Goal: Information Seeking & Learning: Learn about a topic

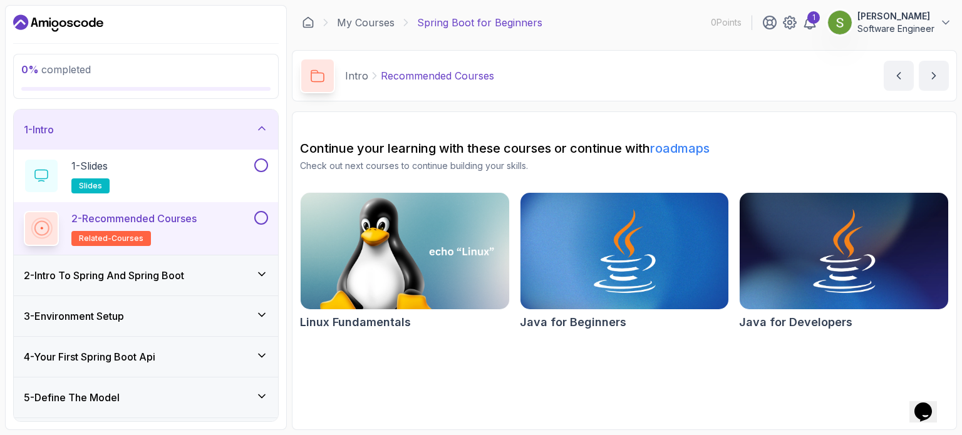
click at [686, 149] on link "roadmaps" at bounding box center [679, 148] width 59 height 15
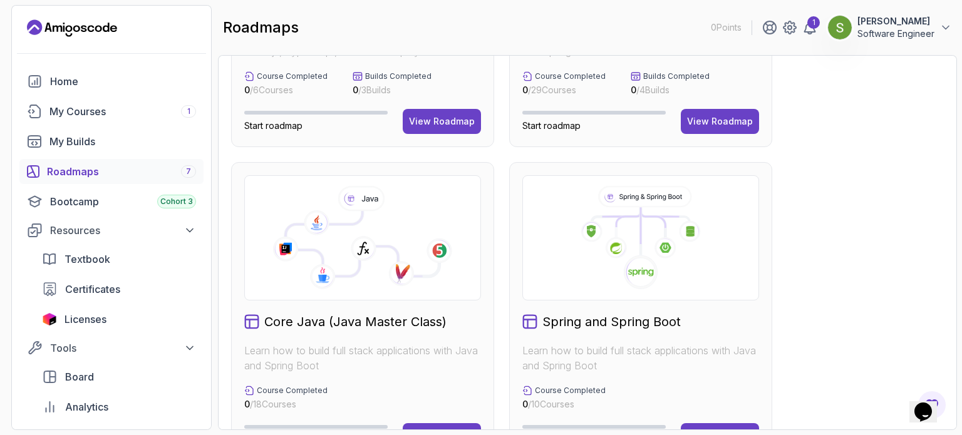
scroll to position [348, 0]
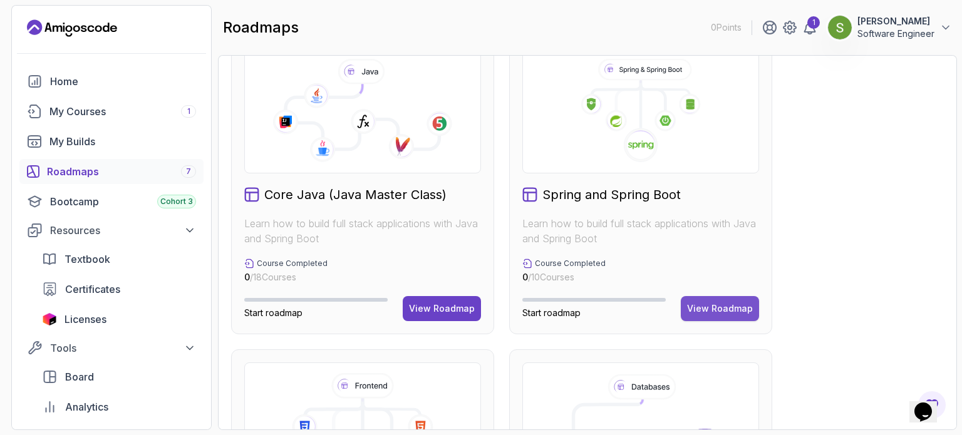
click at [704, 305] on div "View Roadmap" at bounding box center [720, 308] width 66 height 13
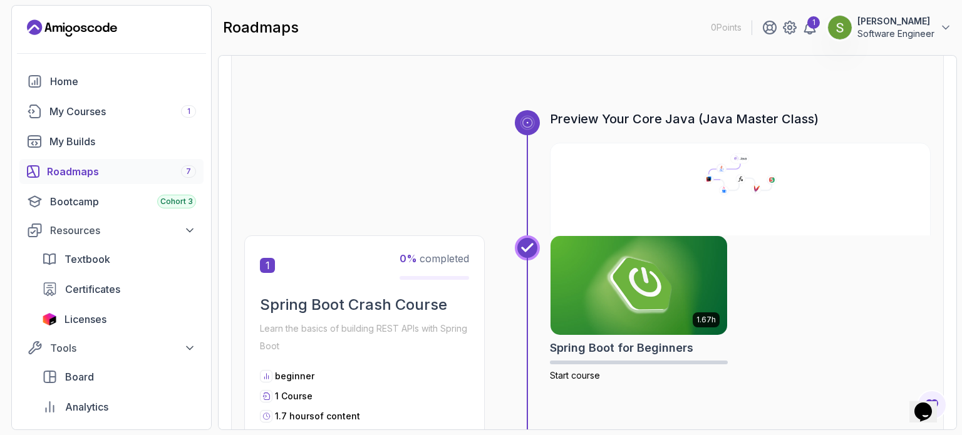
scroll to position [155, 0]
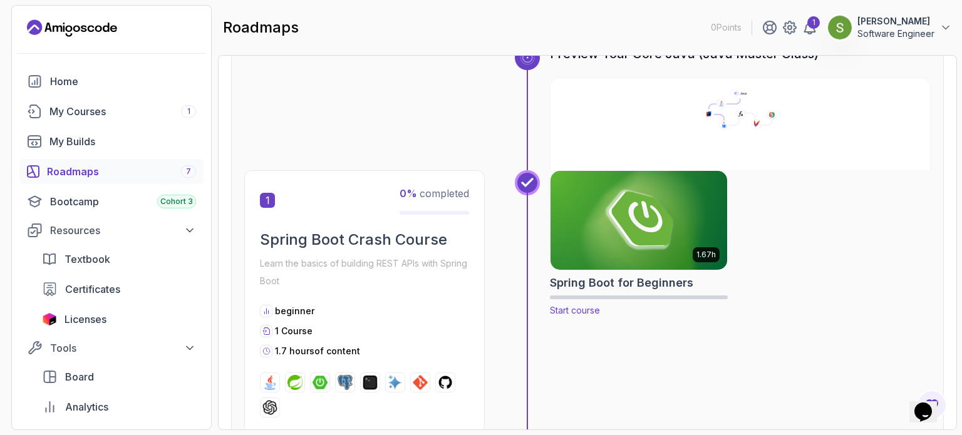
click at [584, 312] on span "Start course" at bounding box center [575, 310] width 50 height 11
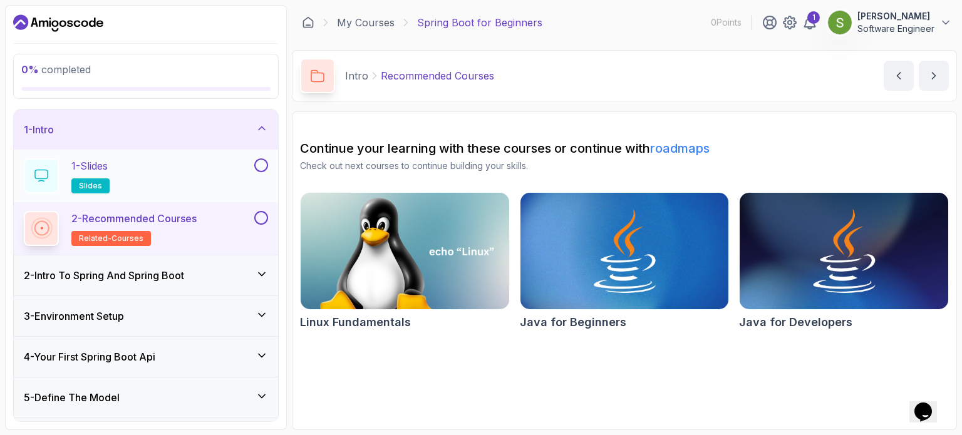
click at [264, 167] on button at bounding box center [261, 165] width 14 height 14
click at [170, 168] on div "1 - Slides slides" at bounding box center [138, 175] width 228 height 35
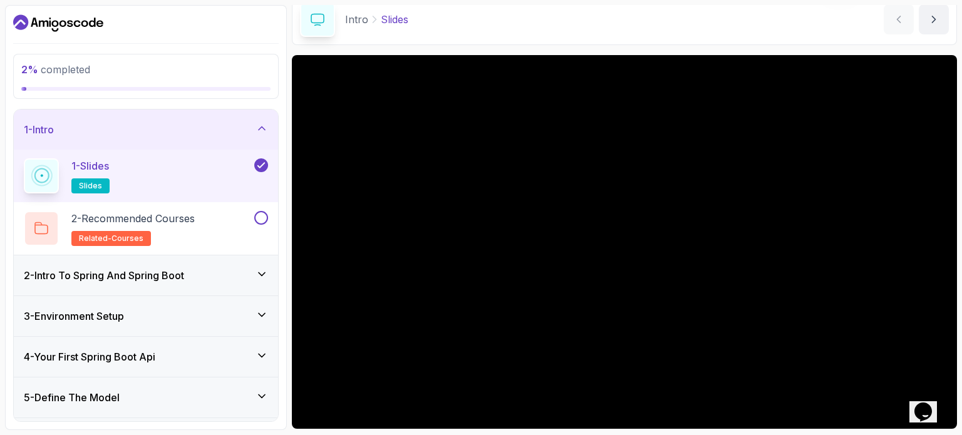
scroll to position [142, 0]
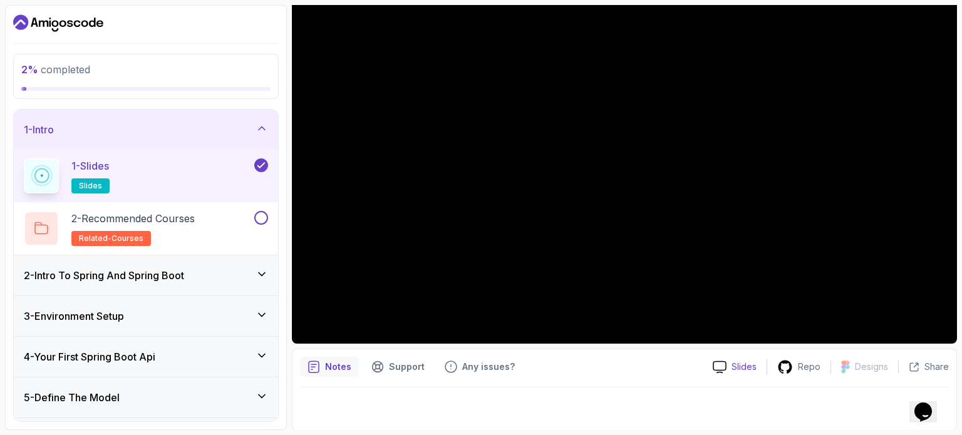
click at [739, 369] on p "Slides" at bounding box center [743, 367] width 25 height 13
click at [195, 225] on h2 "2 - Recommended Courses related-courses" at bounding box center [132, 228] width 123 height 35
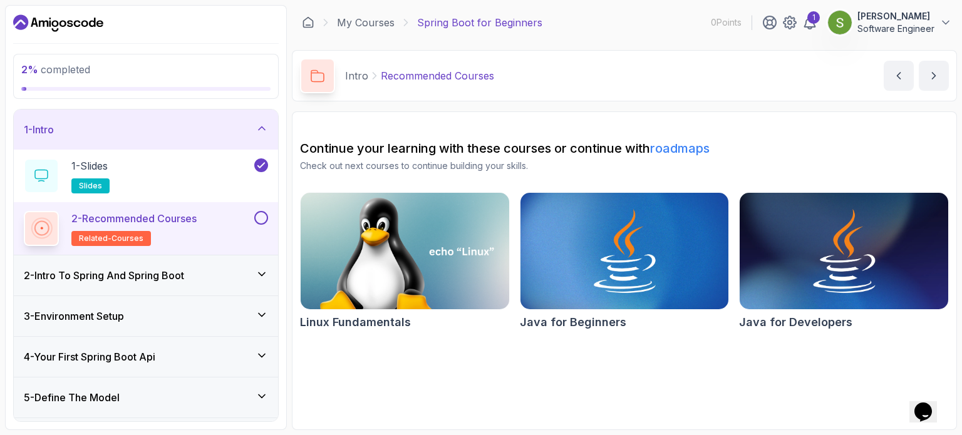
click at [175, 280] on h3 "2 - Intro To Spring And Spring Boot" at bounding box center [104, 275] width 160 height 15
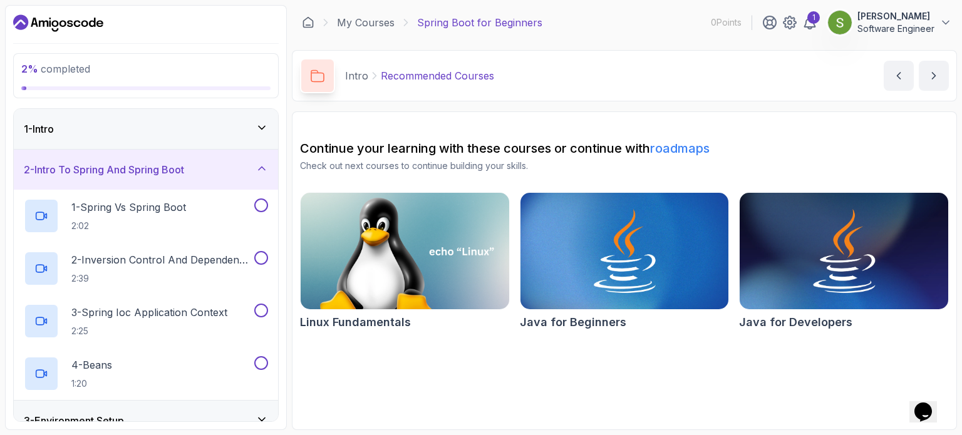
click at [238, 175] on div "2 - Intro To Spring And Spring Boot" at bounding box center [146, 169] width 244 height 15
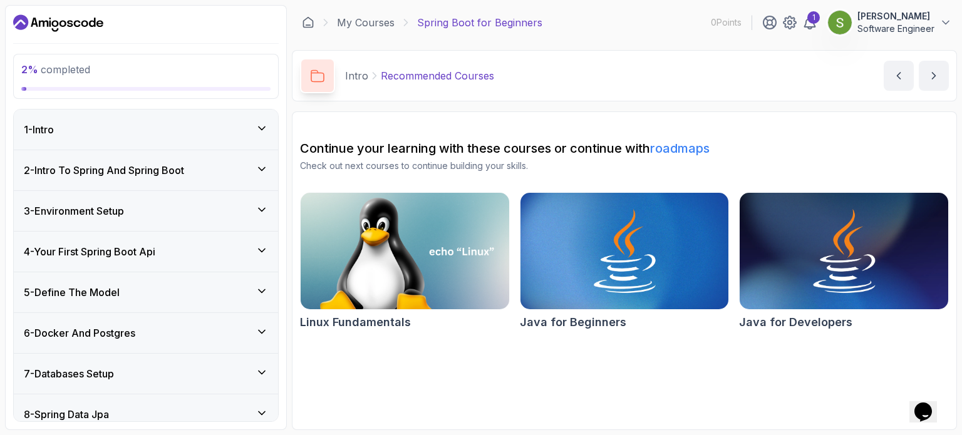
click at [238, 175] on div "2 - Intro To Spring And Spring Boot" at bounding box center [146, 170] width 244 height 15
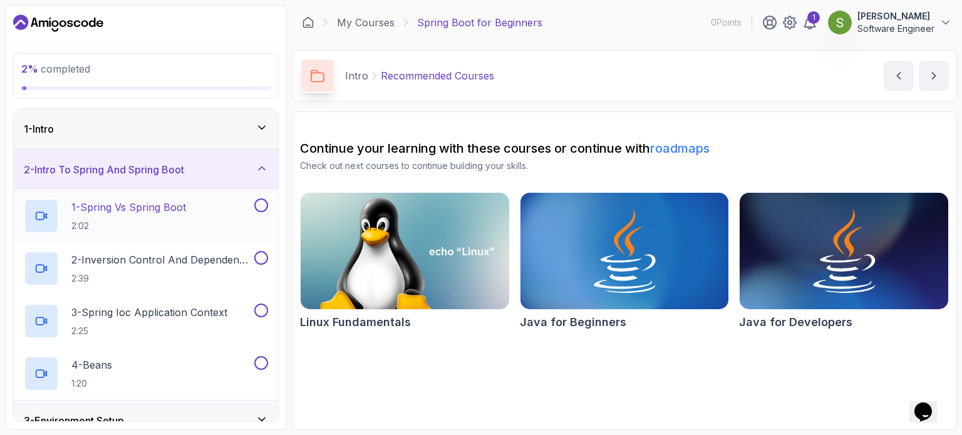
click at [251, 212] on div "1 - Spring Vs Spring Boot 2:02" at bounding box center [138, 215] width 228 height 35
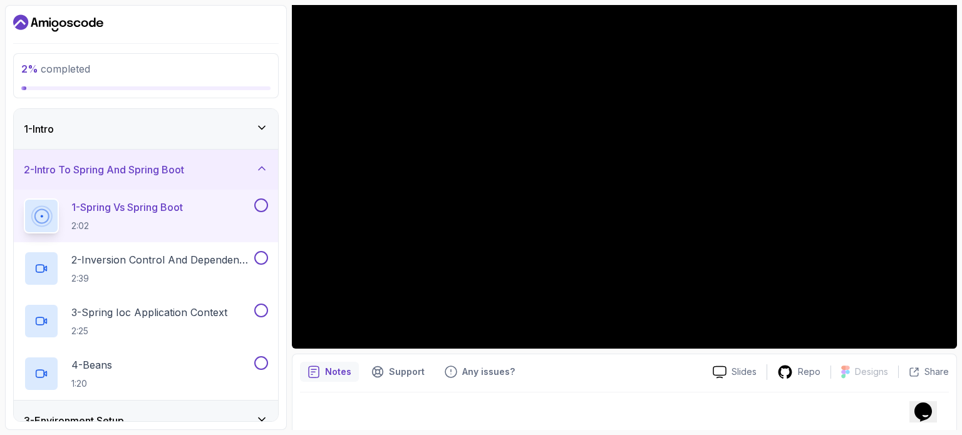
scroll to position [137, 0]
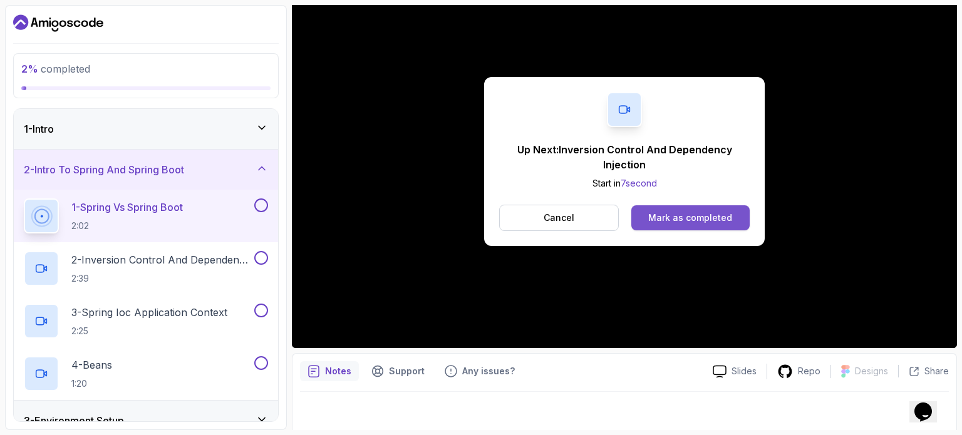
click at [709, 214] on div "Mark as completed" at bounding box center [690, 218] width 84 height 13
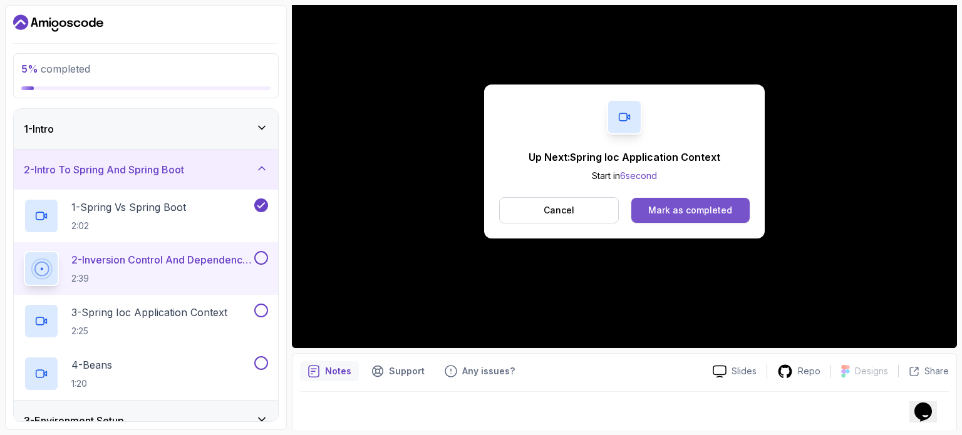
click at [659, 211] on div "Mark as completed" at bounding box center [690, 210] width 84 height 13
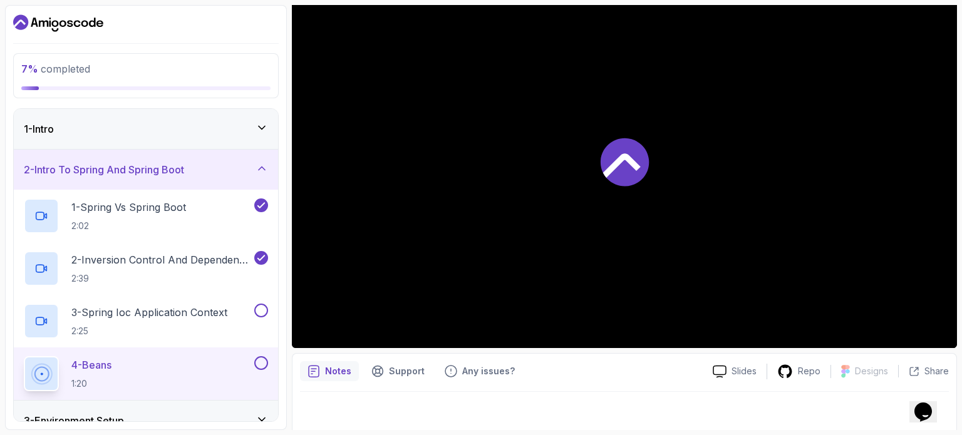
click at [671, 206] on div at bounding box center [624, 161] width 665 height 374
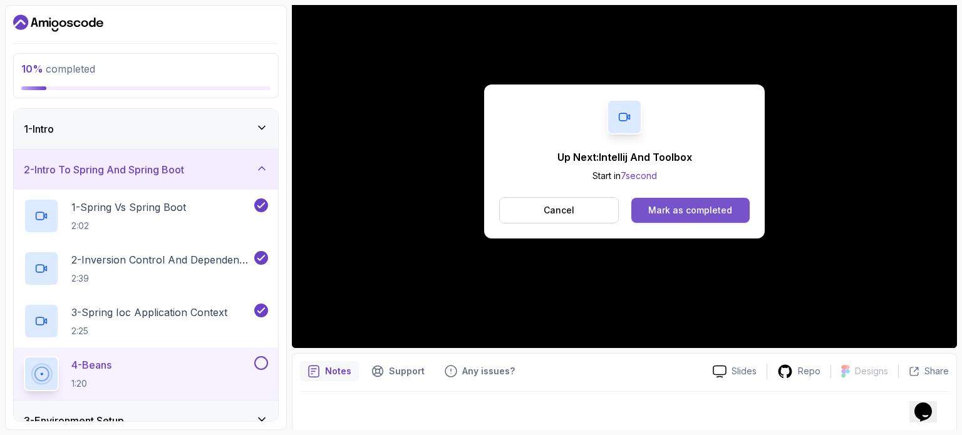
click at [712, 210] on div "Mark as completed" at bounding box center [690, 210] width 84 height 13
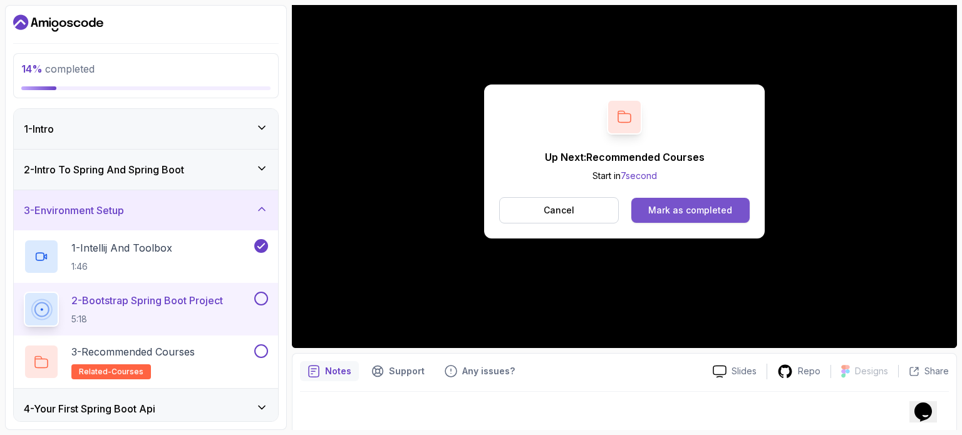
click at [656, 212] on div "Mark as completed" at bounding box center [690, 210] width 84 height 13
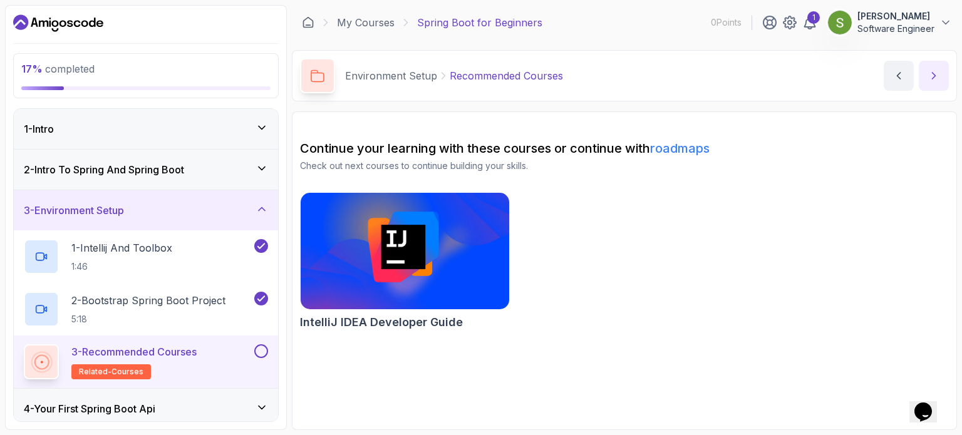
click at [936, 70] on icon "next content" at bounding box center [933, 76] width 13 height 13
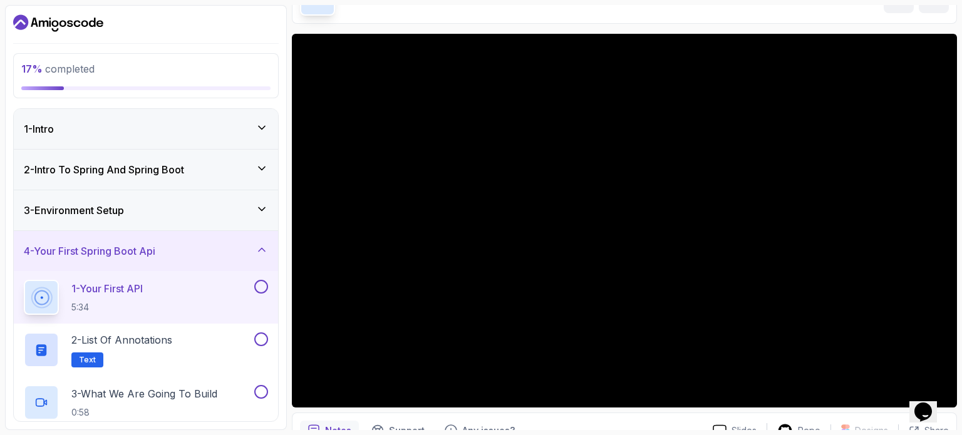
scroll to position [78, 0]
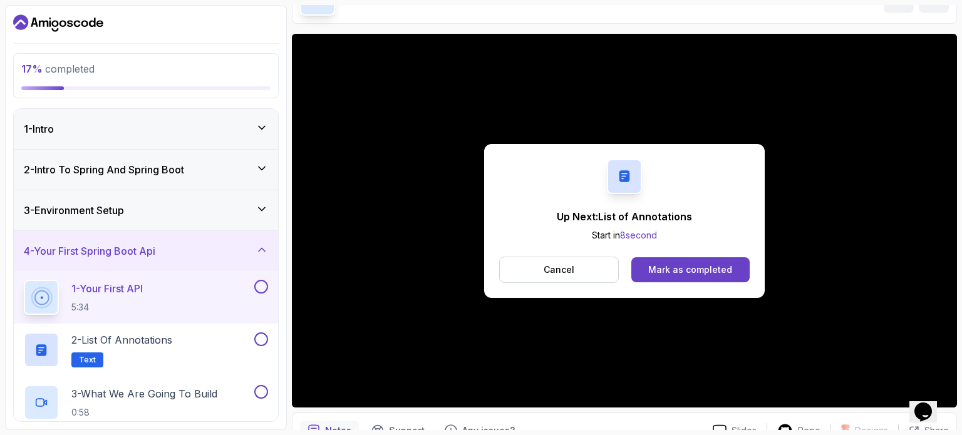
click at [662, 282] on div "Cancel Mark as completed" at bounding box center [624, 270] width 250 height 26
click at [664, 262] on button "Mark as completed" at bounding box center [690, 269] width 118 height 25
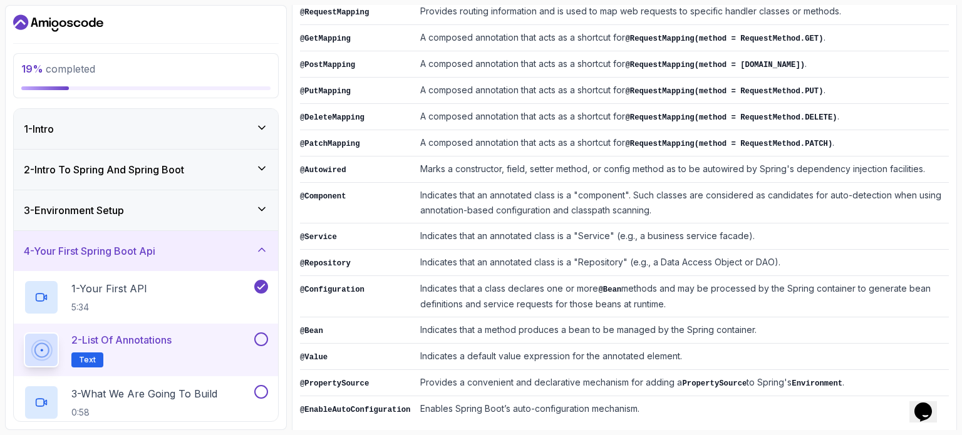
scroll to position [330, 0]
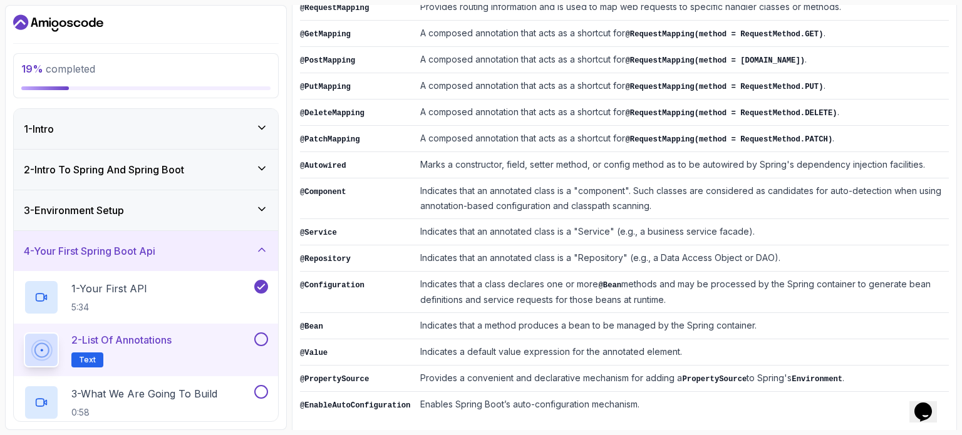
click at [263, 332] on button at bounding box center [261, 339] width 14 height 14
click at [198, 400] on p "3 - What We Are Going To Build" at bounding box center [144, 393] width 146 height 15
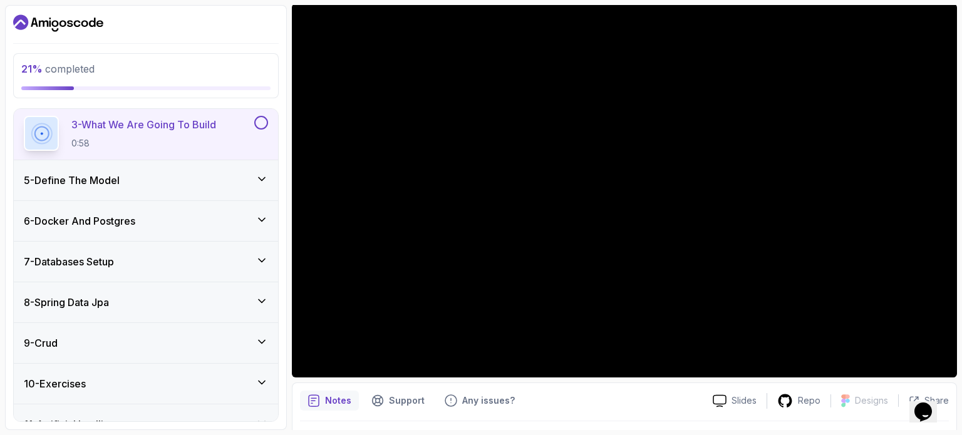
scroll to position [137, 0]
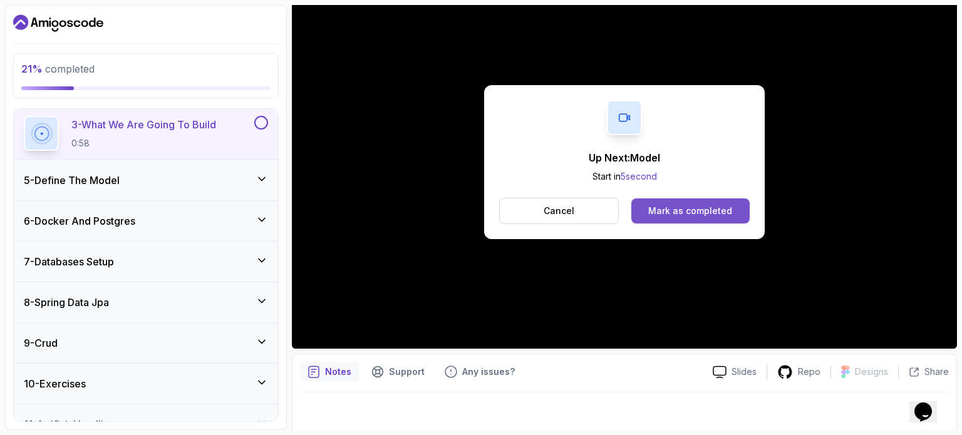
click at [681, 208] on div "Mark as completed" at bounding box center [690, 211] width 84 height 13
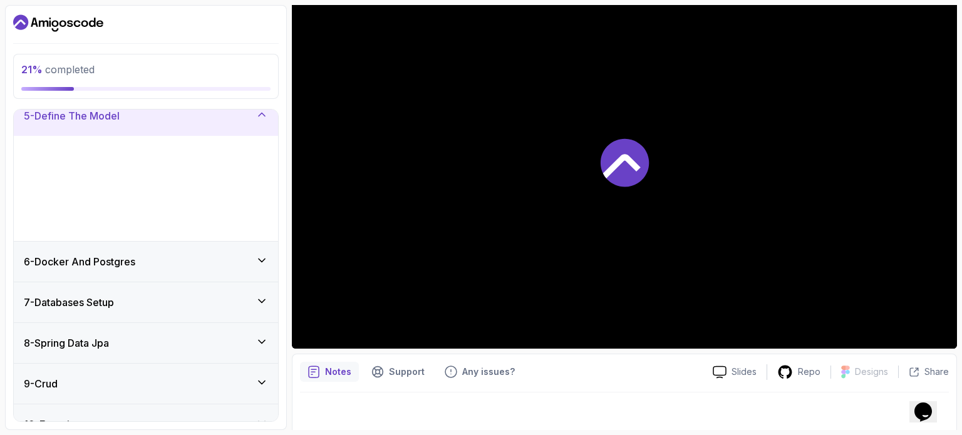
scroll to position [173, 0]
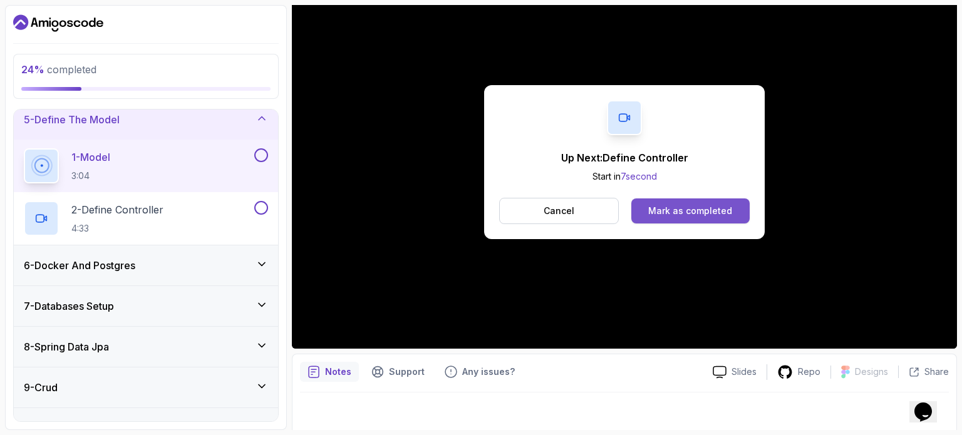
click at [676, 217] on button "Mark as completed" at bounding box center [690, 210] width 118 height 25
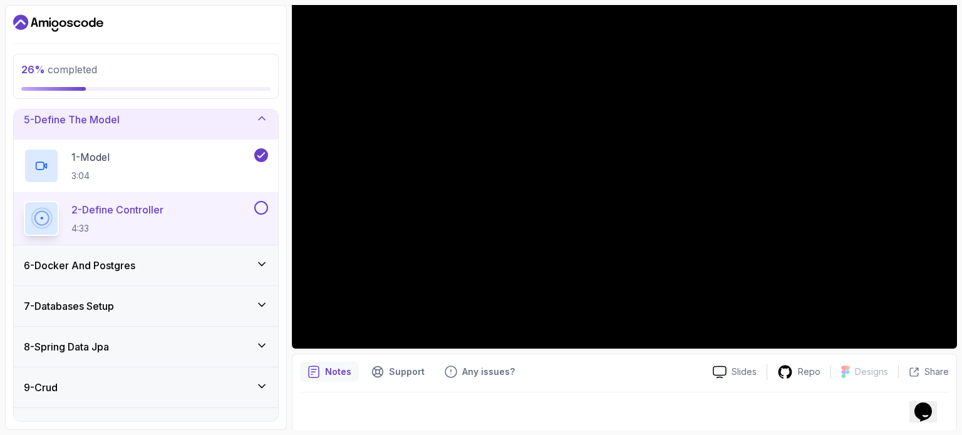
scroll to position [142, 0]
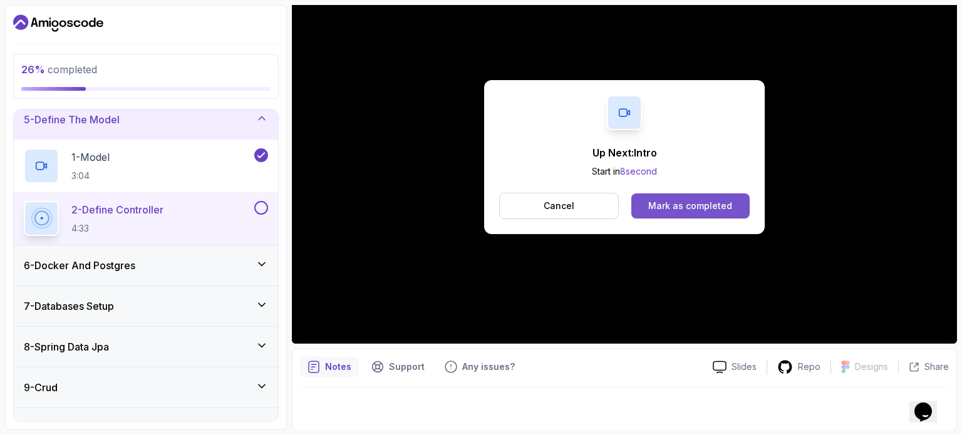
click at [696, 209] on div "Mark as completed" at bounding box center [690, 206] width 84 height 13
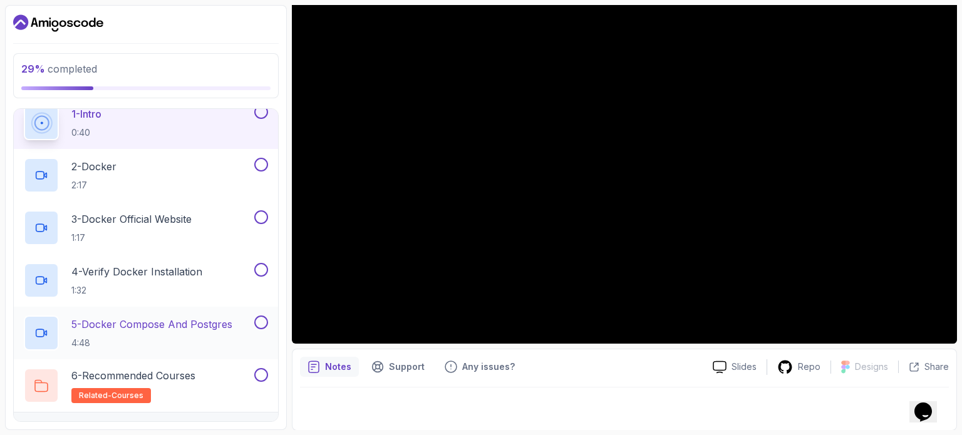
scroll to position [257, 0]
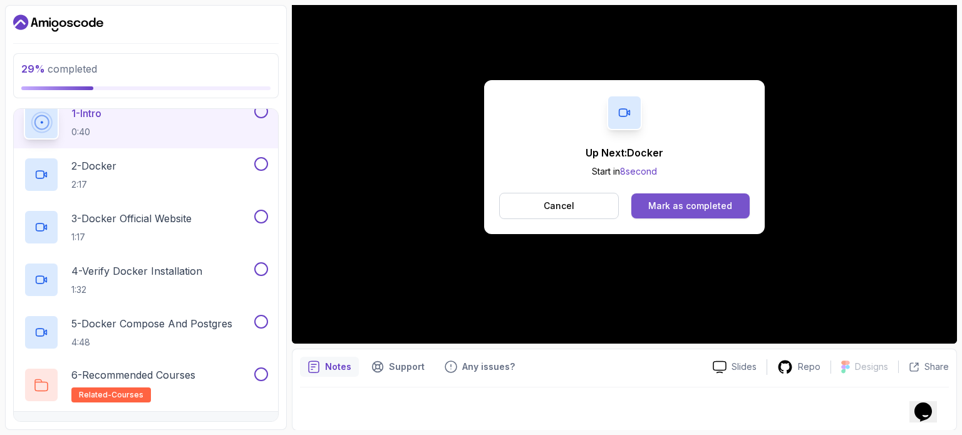
click at [716, 202] on div "Mark as completed" at bounding box center [690, 206] width 84 height 13
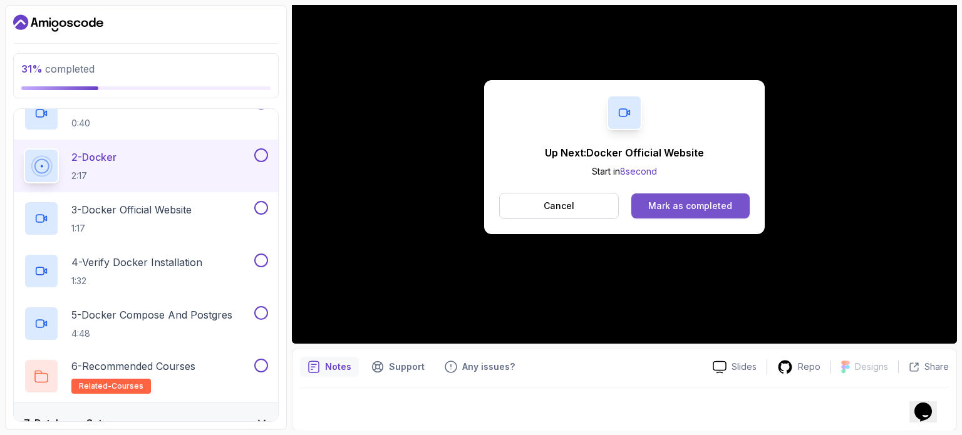
click at [689, 200] on div "Mark as completed" at bounding box center [690, 206] width 84 height 13
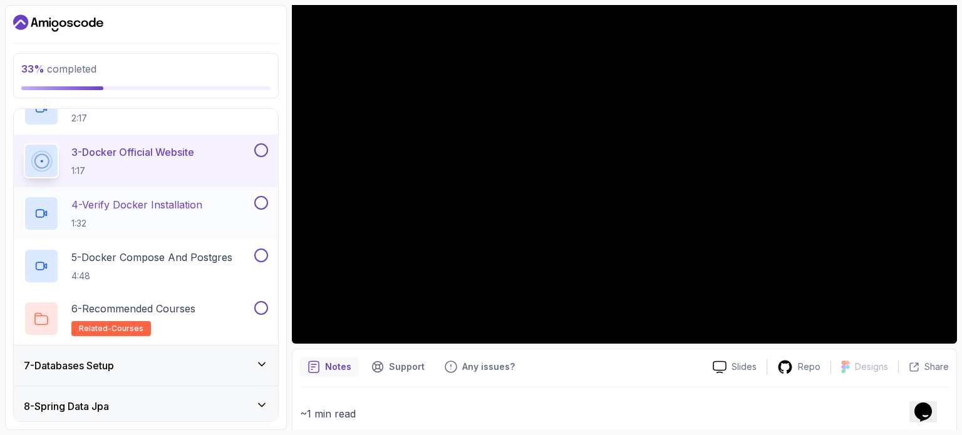
scroll to position [326, 0]
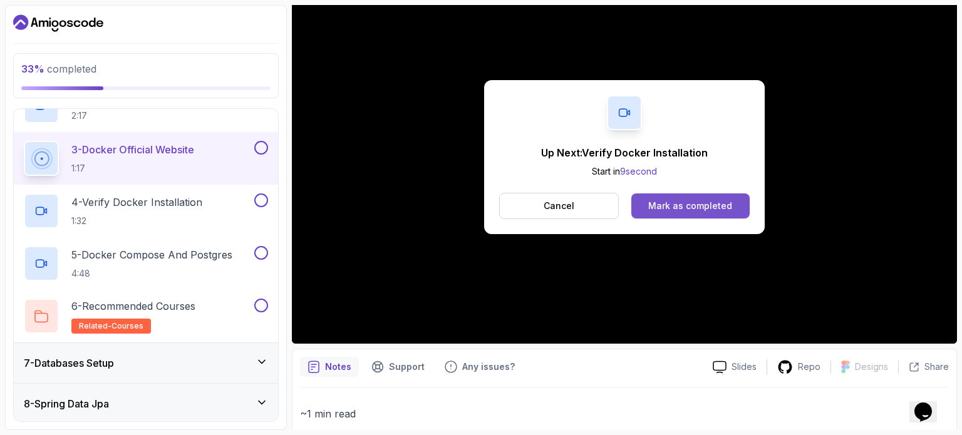
click at [716, 197] on button "Mark as completed" at bounding box center [690, 205] width 118 height 25
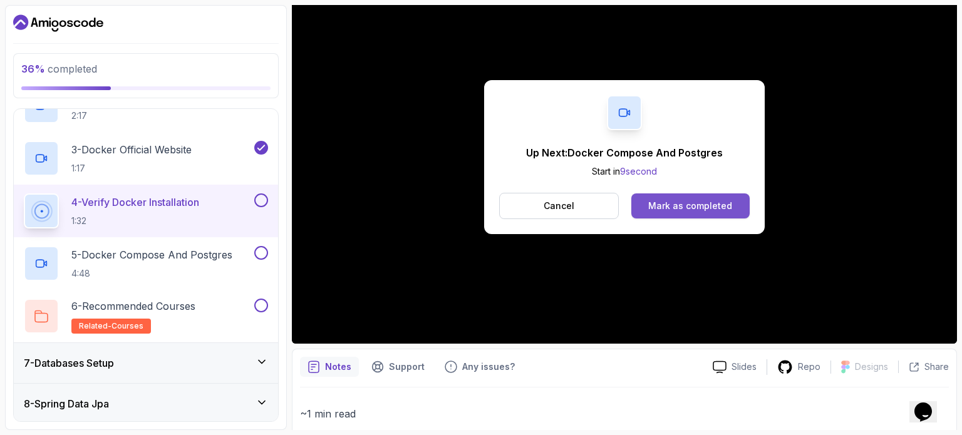
click at [696, 208] on div "Mark as completed" at bounding box center [690, 206] width 84 height 13
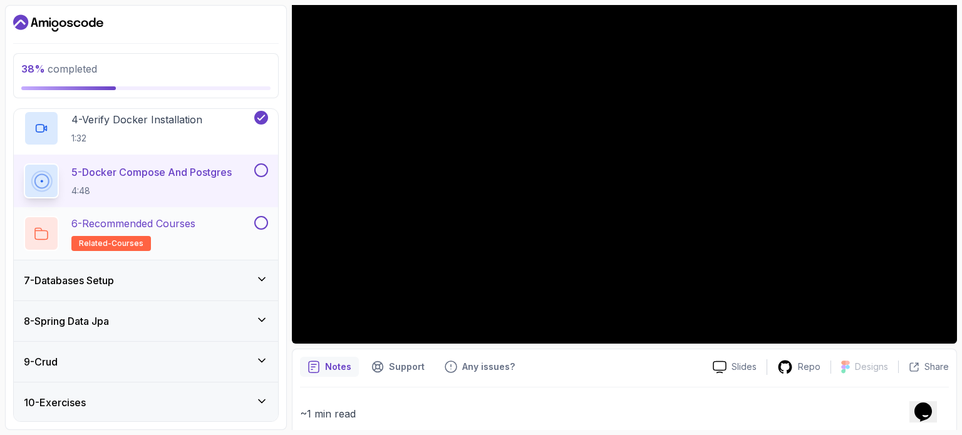
scroll to position [408, 0]
